Goal: Download file/media

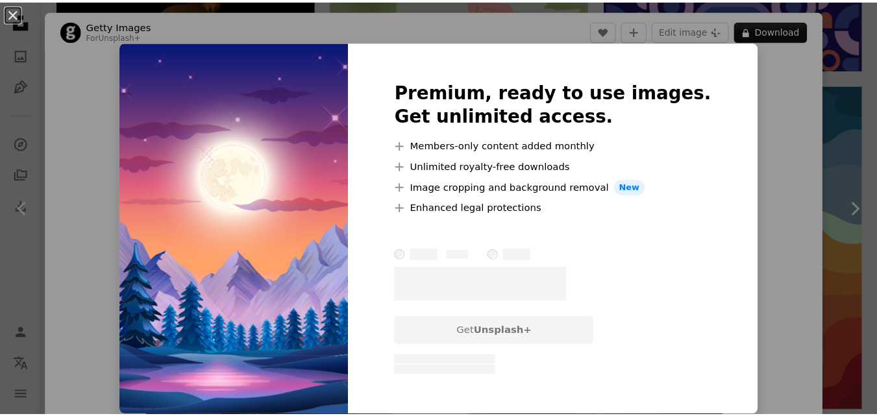
scroll to position [0, 195]
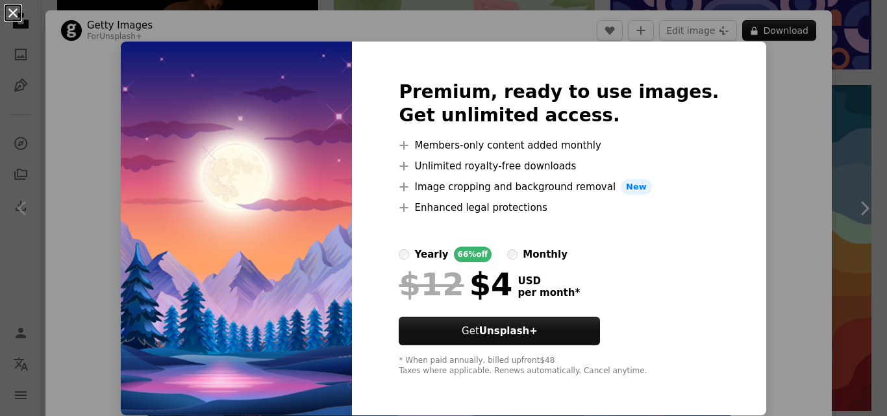
click at [12, 8] on button "An X shape" at bounding box center [13, 13] width 16 height 16
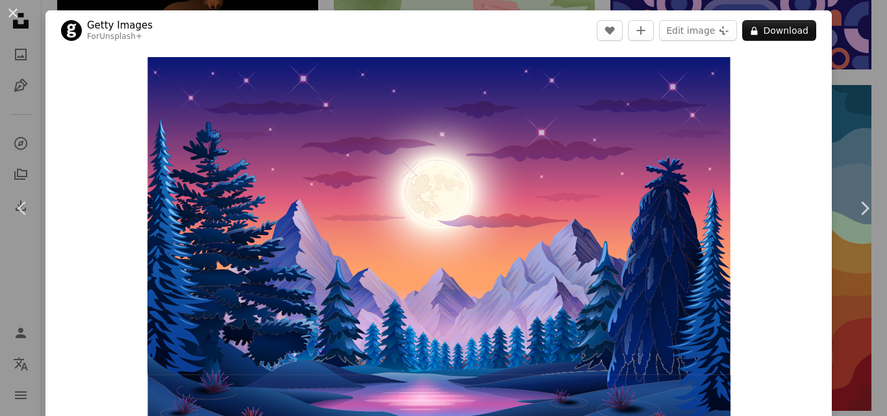
click at [523, 30] on header "Getty Images For Unsplash+ A heart A plus sign Edit image Plus sign for Unsplas…" at bounding box center [438, 30] width 786 height 40
click at [15, 12] on button "An X shape" at bounding box center [13, 13] width 16 height 16
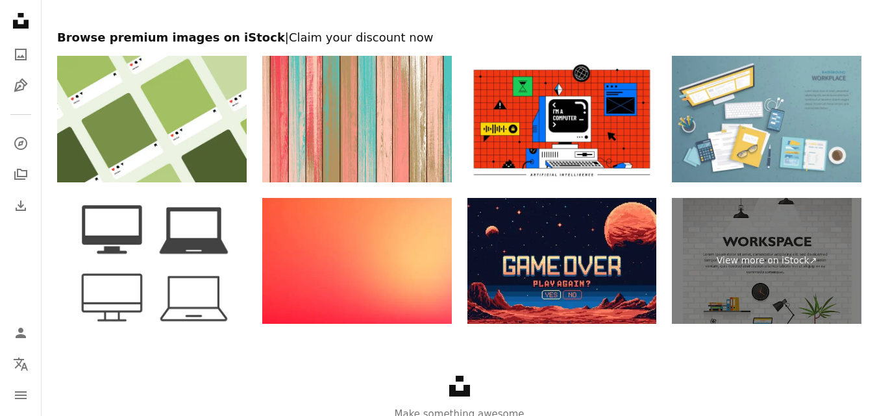
scroll to position [3823, 0]
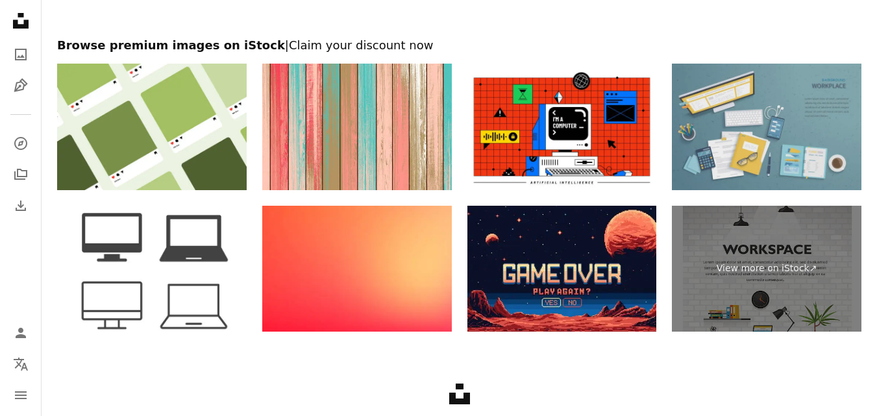
click at [725, 130] on img at bounding box center [767, 127] width 190 height 127
